Goal: Browse casually: Explore the website without a specific task or goal

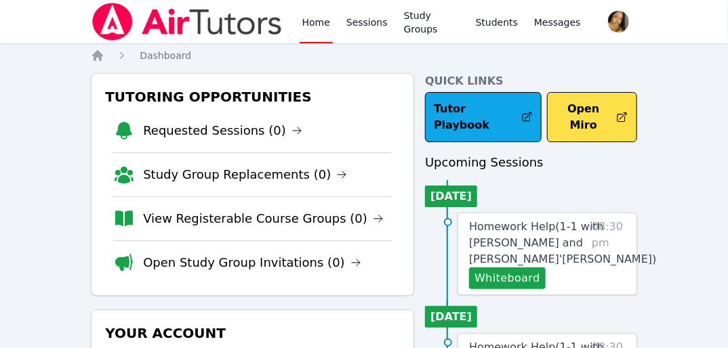
click at [66, 33] on nav "Home Sessions Study Groups Students Messages Open user menu [PERSON_NAME]'[PERS…" at bounding box center [364, 21] width 728 height 43
